Goal: Information Seeking & Learning: Check status

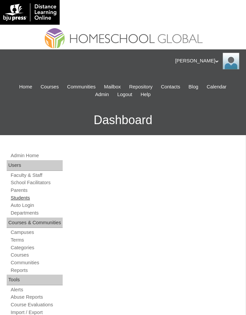
click at [27, 196] on link "Students" at bounding box center [36, 198] width 53 height 6
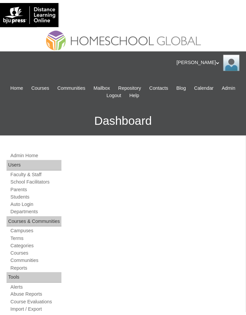
scroll to position [399, 0]
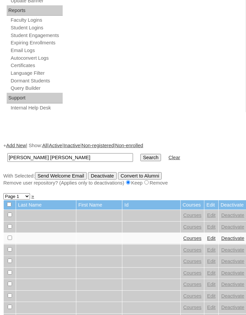
type input "[PERSON_NAME] [PERSON_NAME]"
click at [141, 158] on input "Search" at bounding box center [151, 157] width 21 height 7
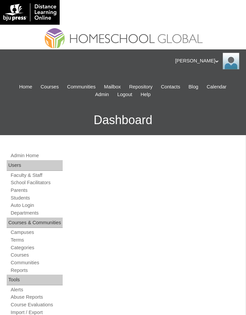
scroll to position [301, 0]
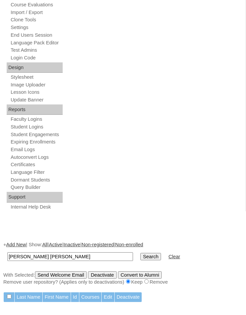
click at [66, 249] on td "[PERSON_NAME] [PERSON_NAME]" at bounding box center [70, 257] width 133 height 16
click at [66, 256] on input "[PERSON_NAME] [PERSON_NAME]" at bounding box center [70, 256] width 126 height 9
type input "[PERSON_NAME]"
click at [141, 256] on input "Search" at bounding box center [151, 256] width 21 height 7
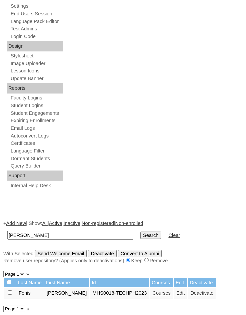
scroll to position [326, 0]
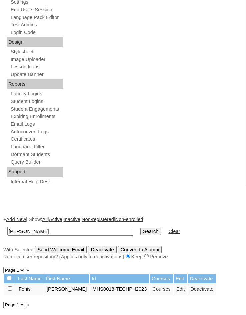
click at [154, 288] on link "Courses" at bounding box center [162, 288] width 18 height 5
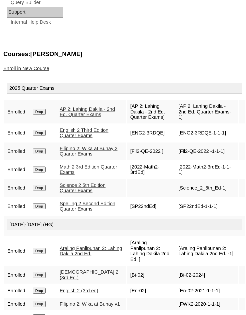
scroll to position [467, 0]
